Goal: Information Seeking & Learning: Find specific page/section

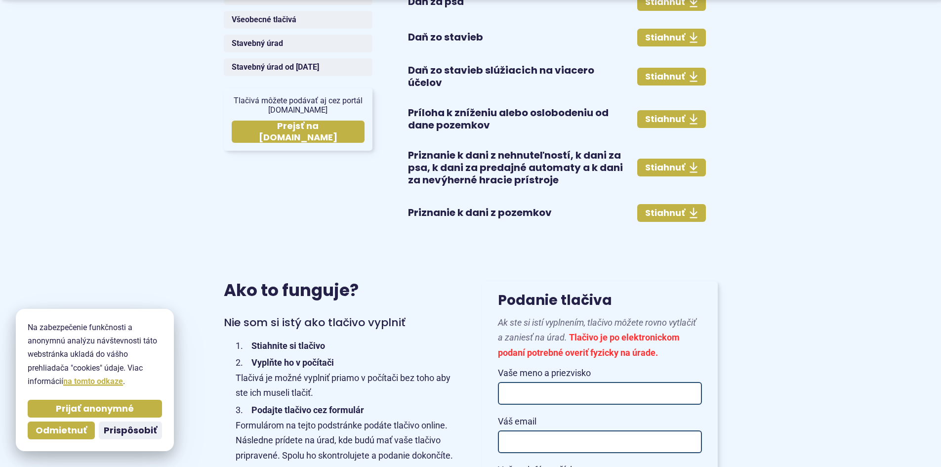
scroll to position [445, 0]
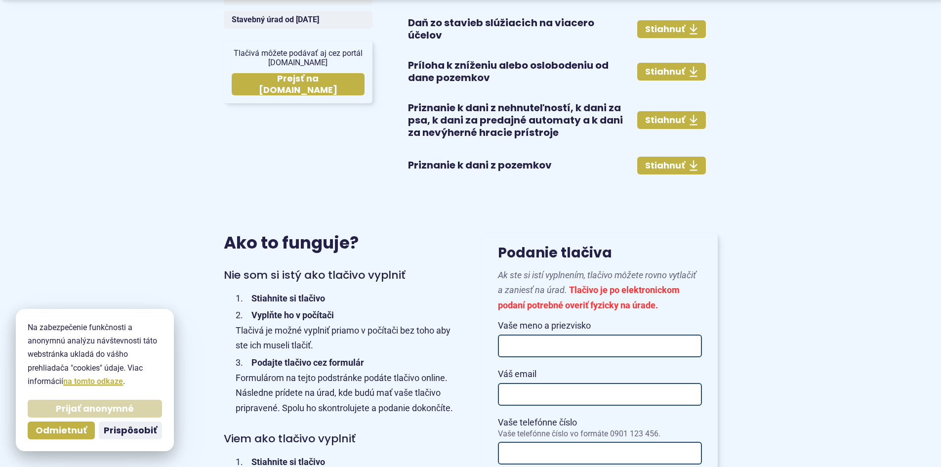
click at [112, 413] on span "Prijať anonymné" at bounding box center [95, 408] width 78 height 11
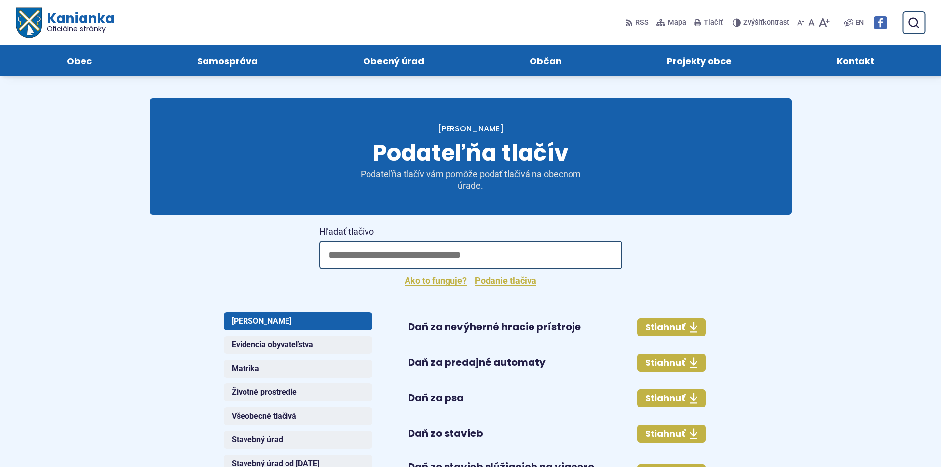
scroll to position [0, 0]
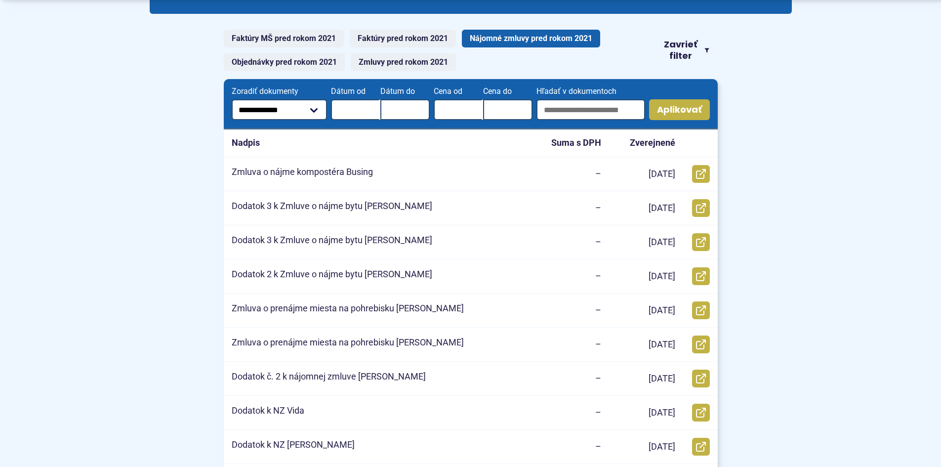
scroll to position [198, 0]
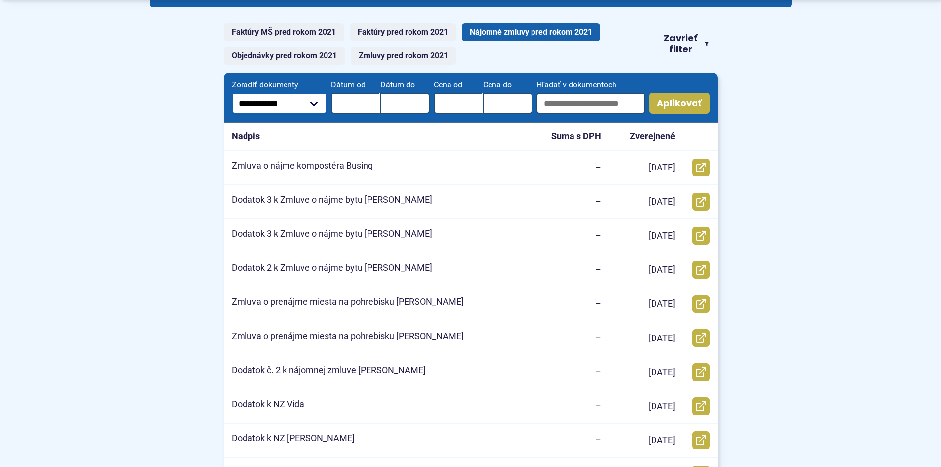
click at [318, 108] on select "**********" at bounding box center [280, 103] width 96 height 21
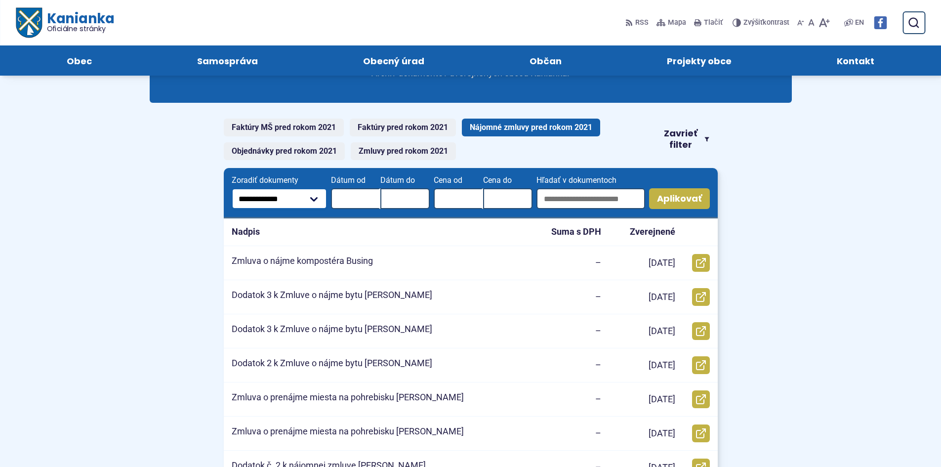
scroll to position [99, 0]
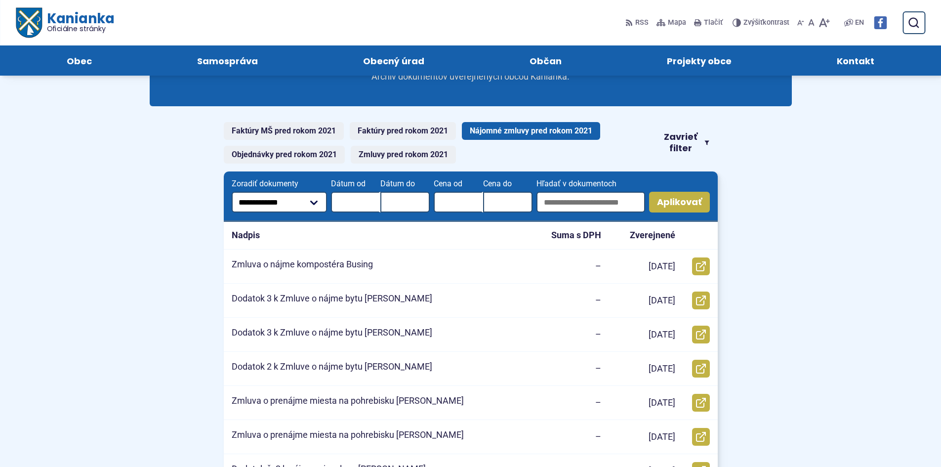
click at [482, 129] on link "Nájomné zmluvy pred rokom 2021" at bounding box center [531, 131] width 138 height 18
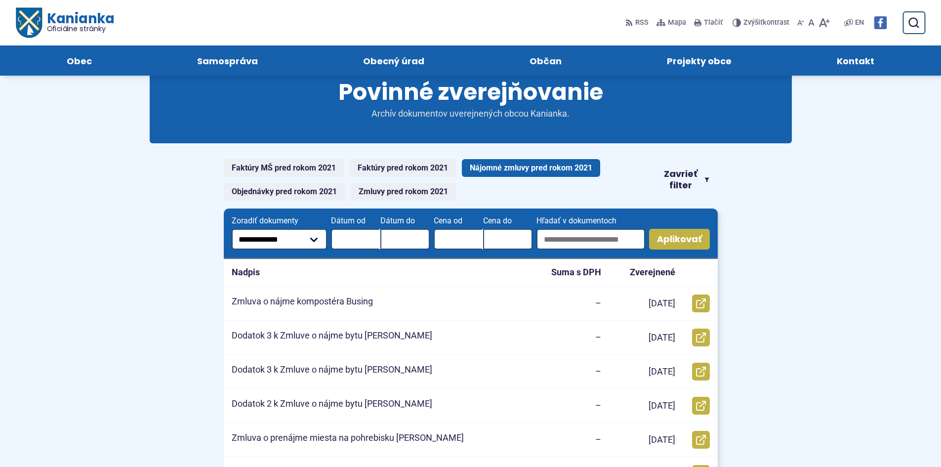
scroll to position [1, 0]
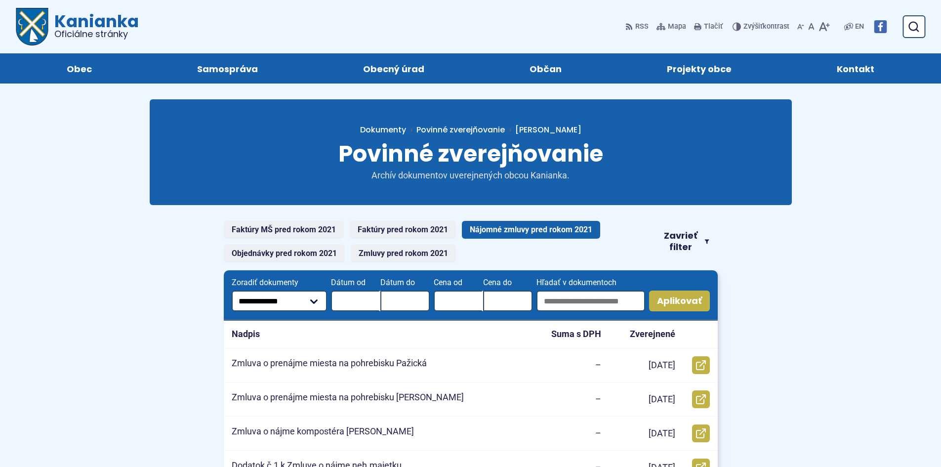
click at [676, 227] on div "Faktúry MŠ pred rokom 2021 Faktúry pred rokom 2021 Nájomné zmluvy pred rokom 20…" at bounding box center [471, 242] width 494 height 42
click at [678, 248] on span "Zavrieť filter" at bounding box center [681, 241] width 40 height 22
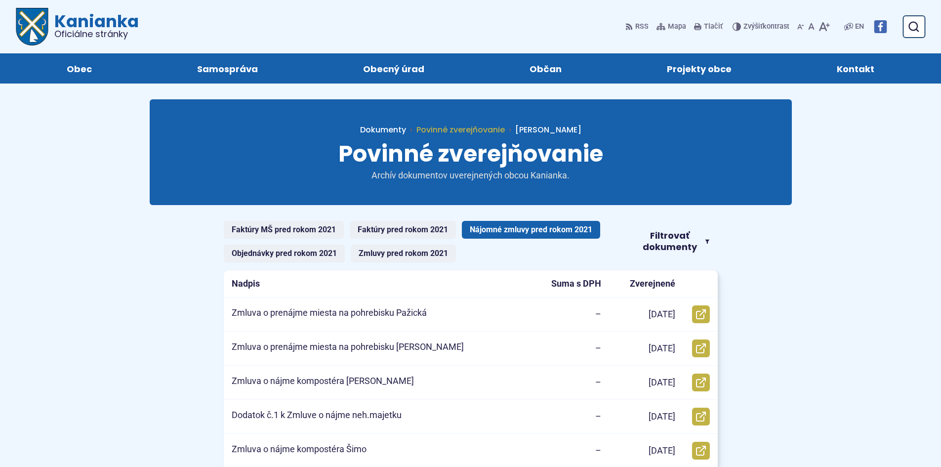
click at [505, 131] on span "Povinné zverejňovanie" at bounding box center [460, 129] width 88 height 11
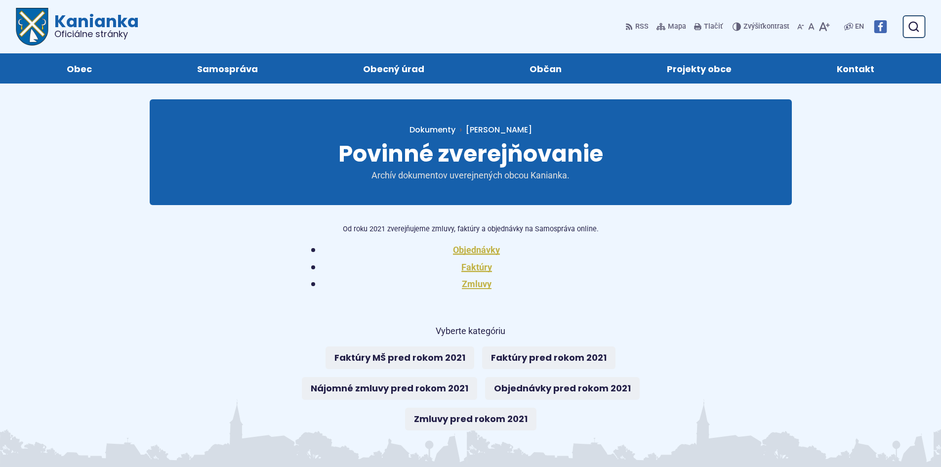
click at [481, 291] on li "Zmluvy" at bounding box center [470, 284] width 319 height 15
click at [480, 288] on link "Zmluvy" at bounding box center [477, 284] width 30 height 10
